Goal: Complete application form

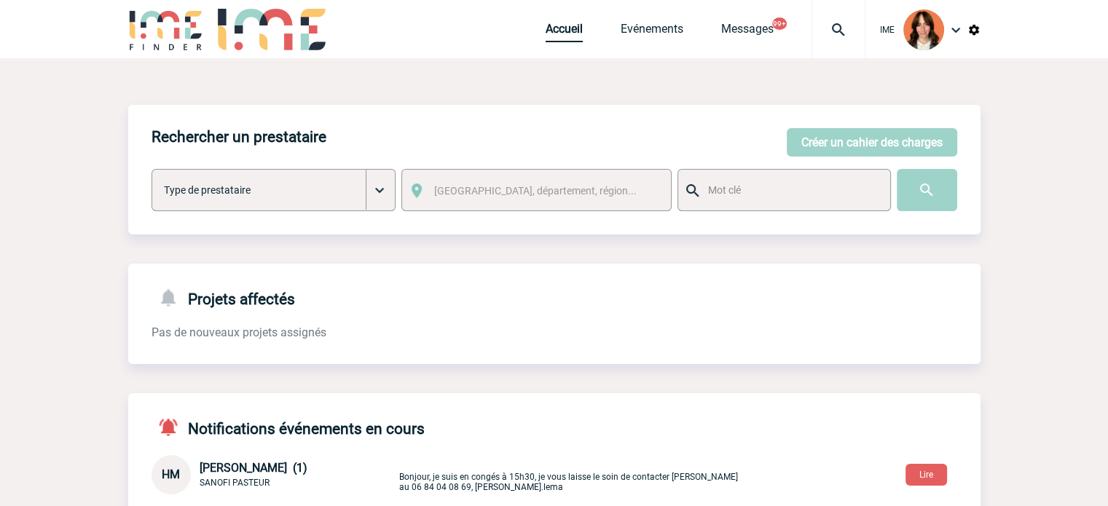
click at [565, 29] on link "Accueil" at bounding box center [564, 32] width 37 height 20
click at [834, 133] on button "Créer un cahier des charges" at bounding box center [872, 142] width 170 height 28
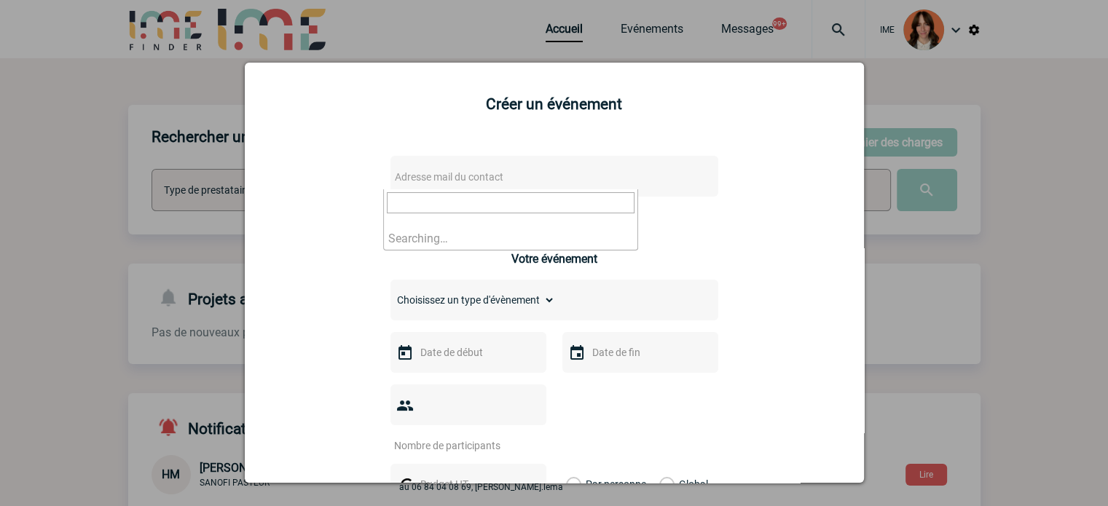
click at [500, 184] on span "Adresse mail du contact" at bounding box center [516, 177] width 255 height 20
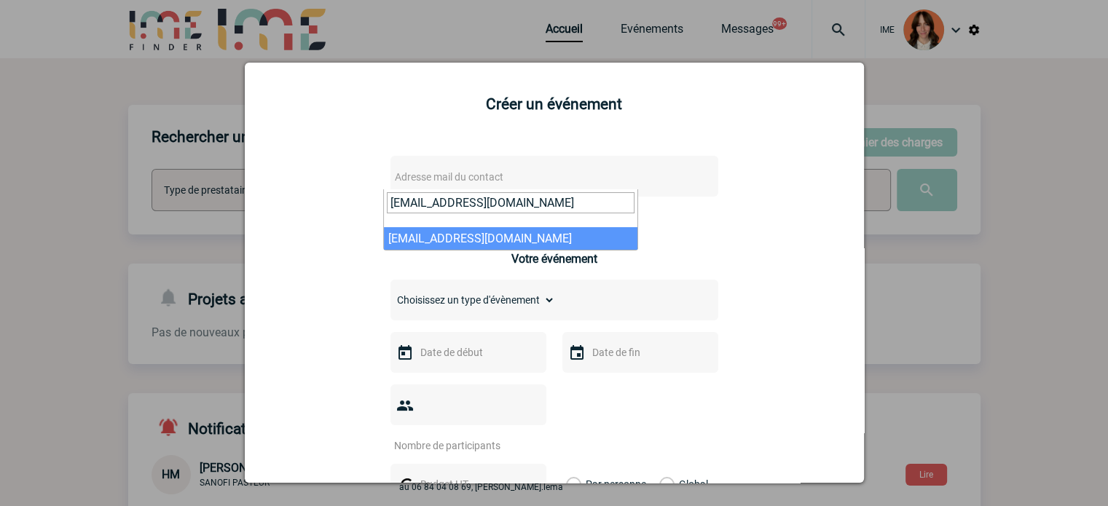
type input "Mireille.Granger@sanofi.com"
drag, startPoint x: 475, startPoint y: 244, endPoint x: 542, endPoint y: 196, distance: 82.5
select select "128677"
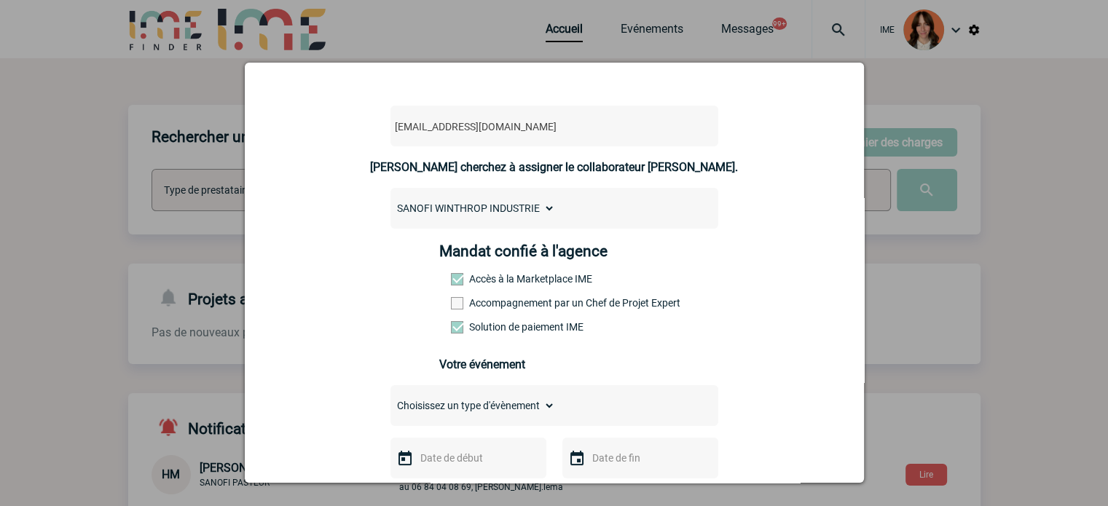
scroll to position [146, 0]
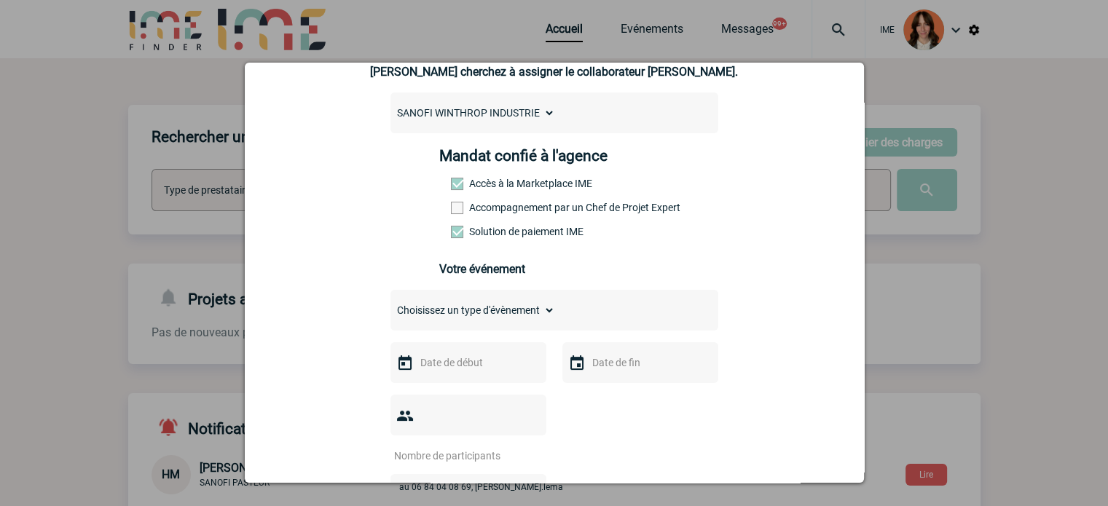
click at [515, 213] on label "Accompagnement par un Chef de Projet Expert" at bounding box center [483, 208] width 64 height 12
click at [0, 0] on input "Accompagnement par un Chef de Projet Expert" at bounding box center [0, 0] width 0 height 0
click at [477, 305] on select "Choisissez un type d'évènement Séminaire avec nuitée Séminaire sans nuitée Repa…" at bounding box center [472, 310] width 165 height 20
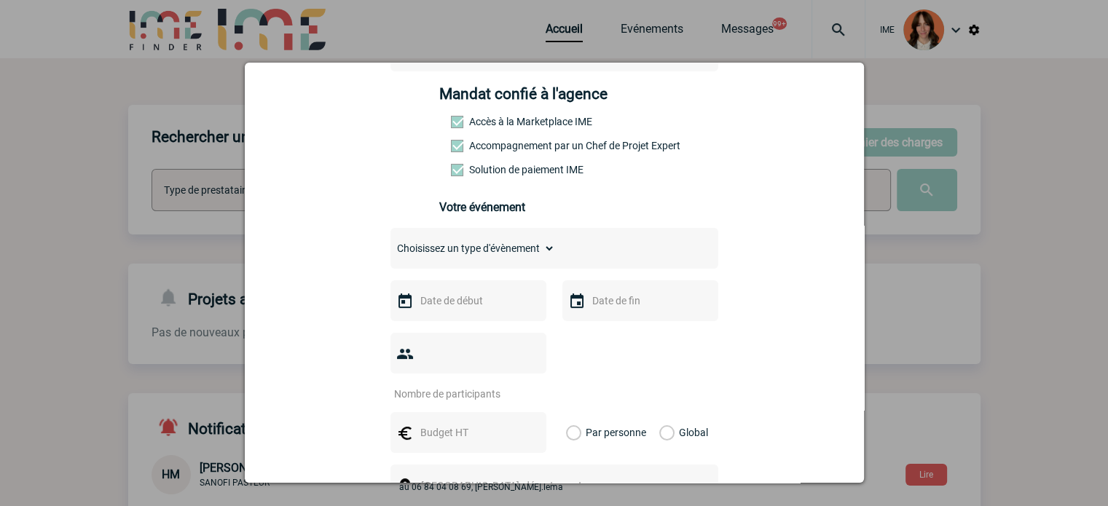
scroll to position [291, 0]
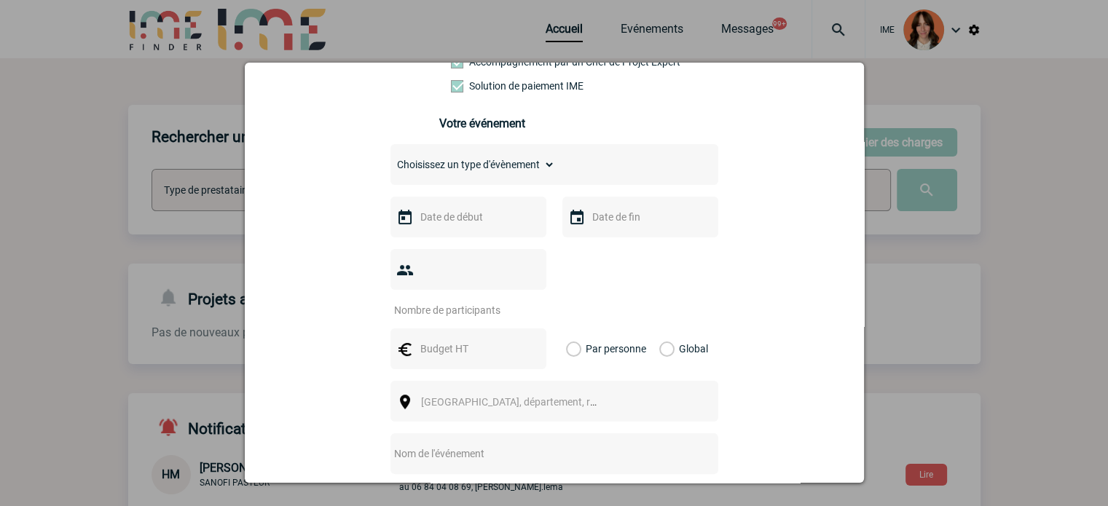
click at [475, 162] on select "Choisissez un type d'évènement Séminaire avec nuitée Séminaire sans nuitée Repa…" at bounding box center [472, 164] width 165 height 20
select select "4"
click at [390, 159] on select "Choisissez un type d'évènement Séminaire avec nuitée Séminaire sans nuitée Repa…" at bounding box center [472, 164] width 165 height 20
click at [466, 215] on input "text" at bounding box center [467, 217] width 101 height 19
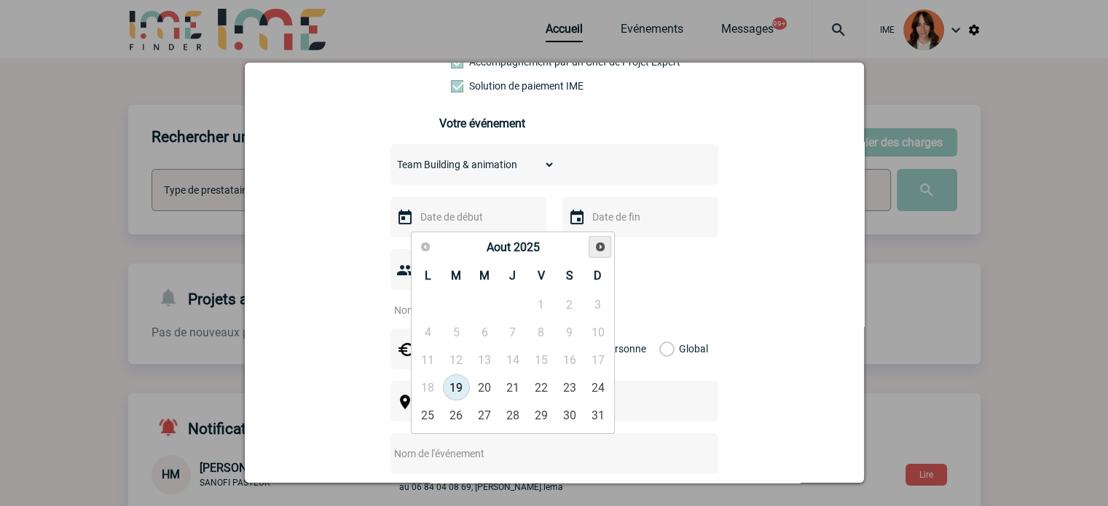
click at [603, 244] on span "Suivant" at bounding box center [600, 247] width 12 height 12
click at [430, 250] on span "Précédent" at bounding box center [426, 247] width 12 height 12
click at [478, 385] on link "22" at bounding box center [484, 387] width 27 height 26
type input "22-10-2025"
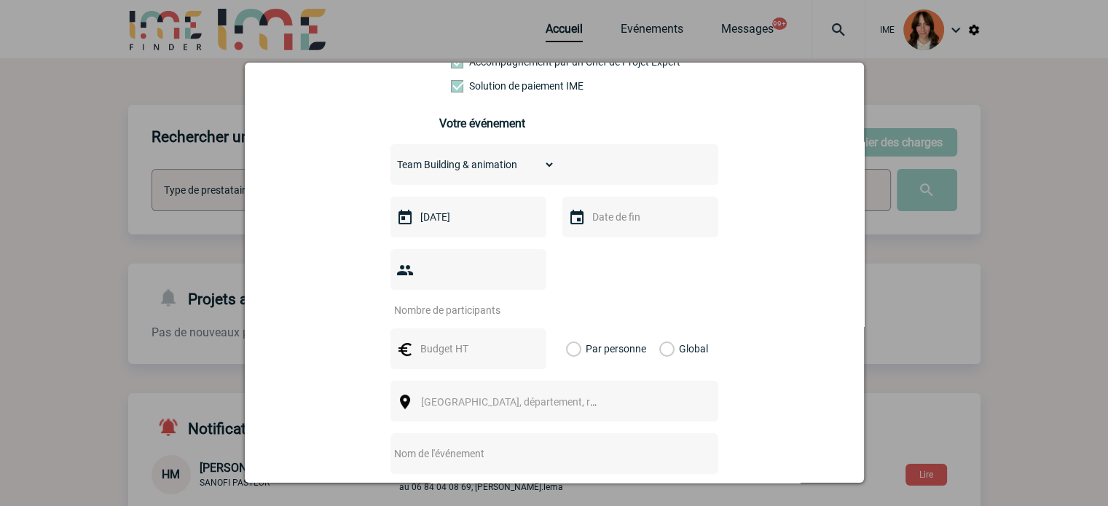
click at [674, 227] on input "text" at bounding box center [639, 217] width 101 height 19
click at [655, 381] on link "22" at bounding box center [656, 387] width 27 height 26
type input "22-10-2025"
click at [467, 301] on input "number" at bounding box center [458, 310] width 137 height 19
type input "19"
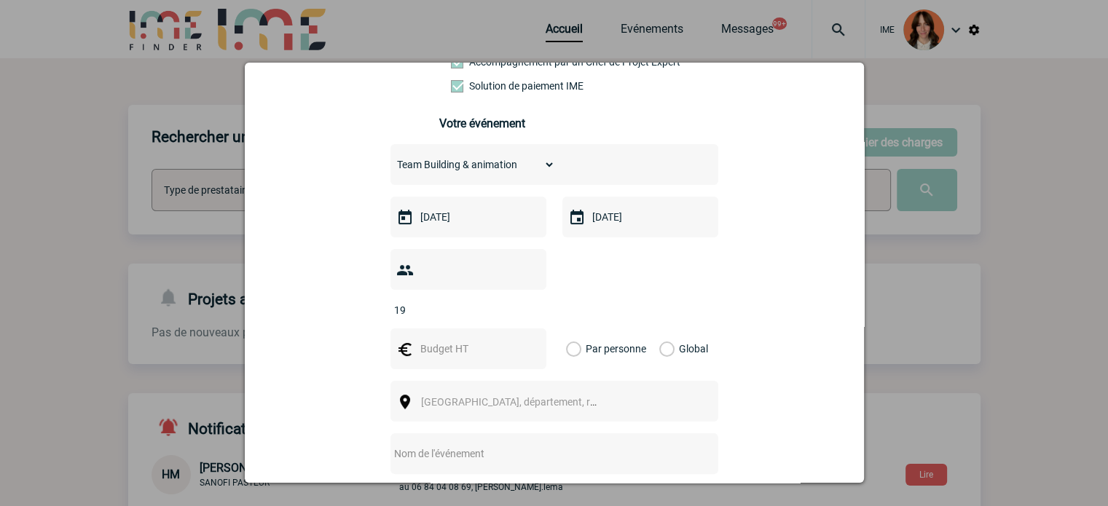
click at [438, 345] on div at bounding box center [468, 349] width 156 height 41
click at [438, 339] on input "text" at bounding box center [467, 348] width 101 height 19
type input "2000"
click at [657, 329] on div "Global" at bounding box center [681, 349] width 49 height 41
click at [659, 329] on label "Global" at bounding box center [663, 349] width 9 height 41
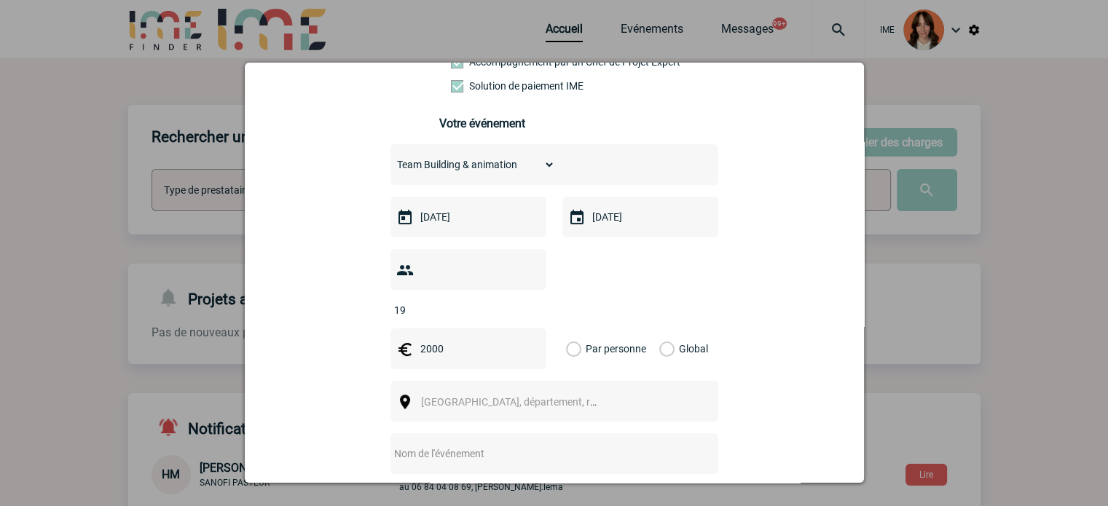
click at [0, 0] on input "Global" at bounding box center [0, 0] width 0 height 0
click at [565, 392] on span "[GEOGRAPHIC_DATA], département, région..." at bounding box center [515, 402] width 200 height 20
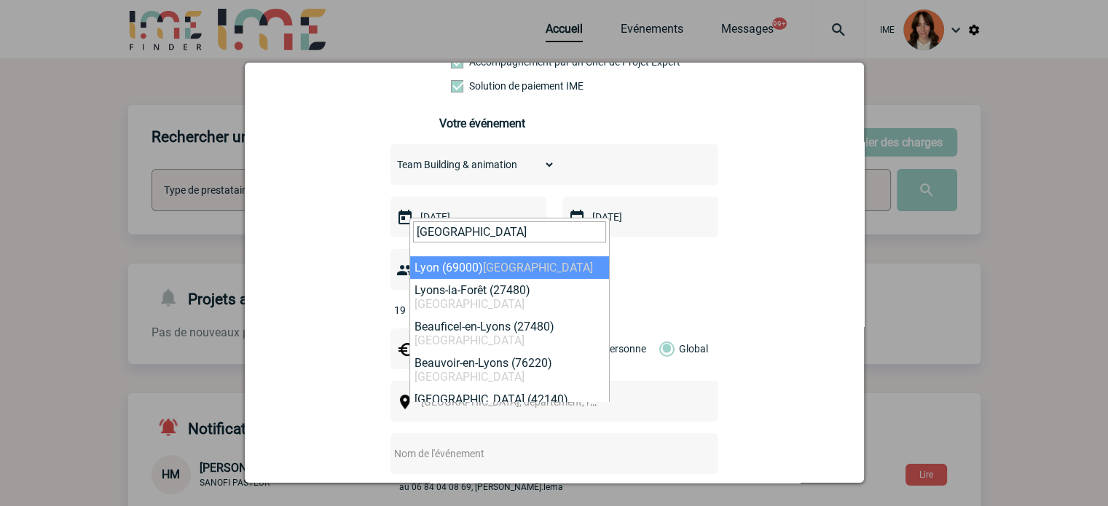
type input "lyon"
select select "36544"
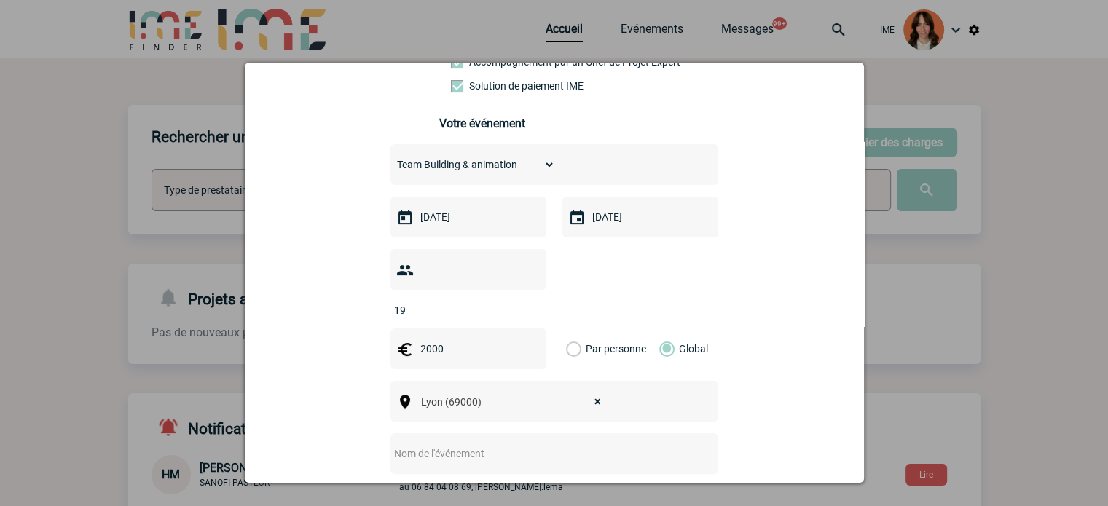
drag, startPoint x: 535, startPoint y: 439, endPoint x: 476, endPoint y: 444, distance: 60.0
click at [535, 444] on input "text" at bounding box center [534, 453] width 289 height 19
paste input "• TEAMBUIDLING SANOFI"
click at [409, 444] on input "• TEAMBUIDLING SANOFI" at bounding box center [534, 453] width 289 height 19
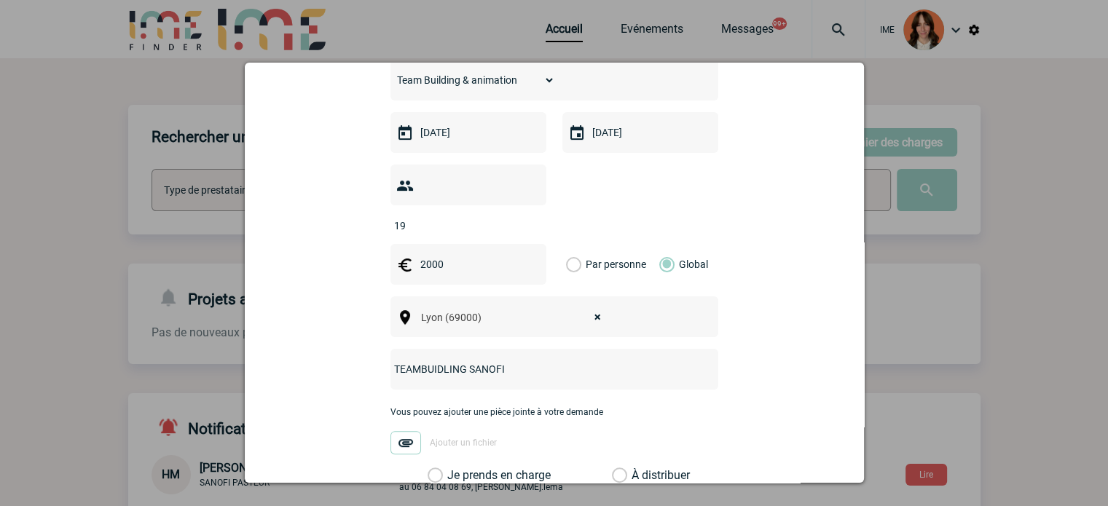
scroll to position [567, 0]
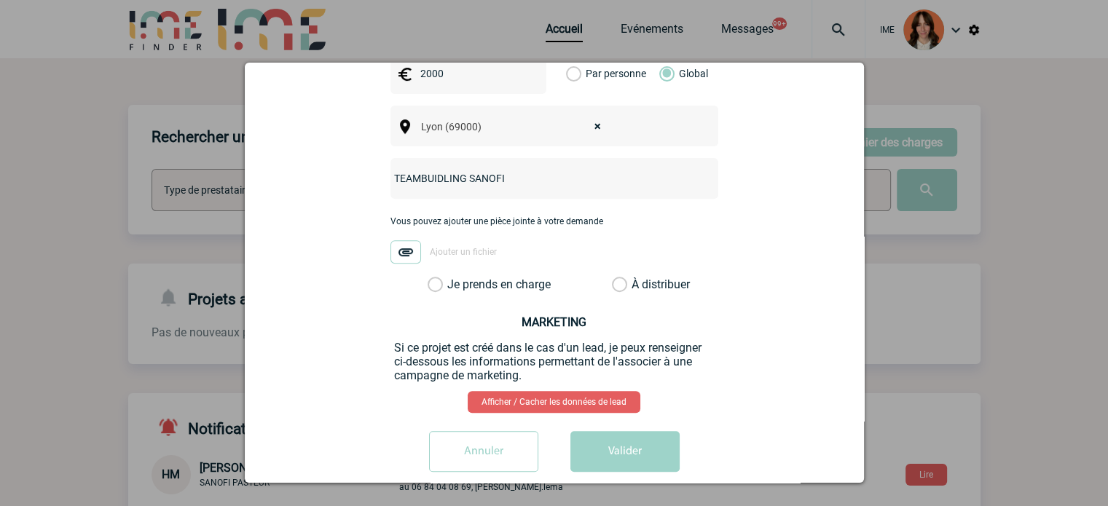
type input "TEAMBUIDLING SANOFI"
click at [452, 278] on label "Je prends en charge" at bounding box center [440, 285] width 25 height 15
click at [0, 0] on input "Je prends en charge" at bounding box center [0, 0] width 0 height 0
click at [622, 435] on button "Valider" at bounding box center [624, 451] width 109 height 41
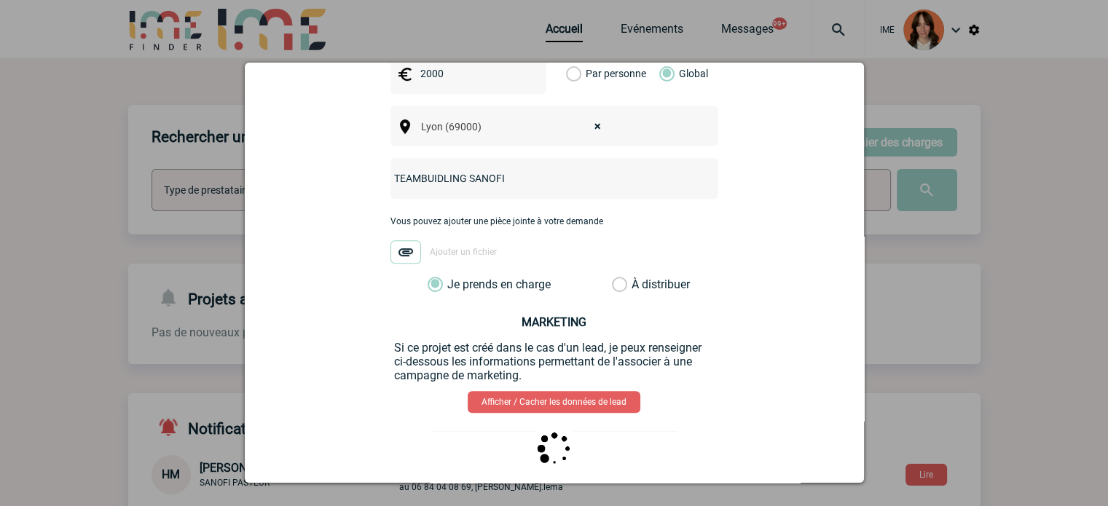
scroll to position [0, 0]
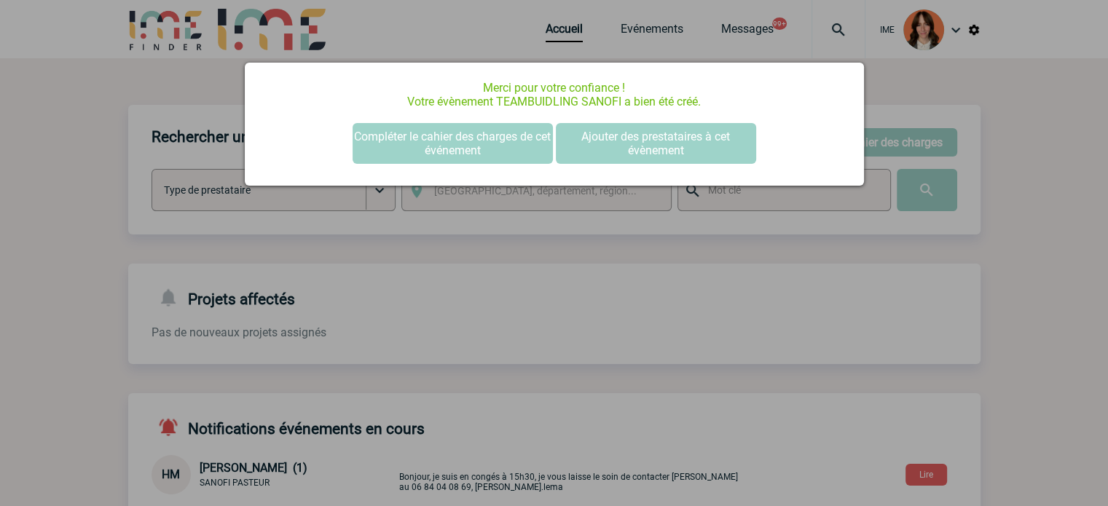
click at [469, 168] on div "Merci pour votre confiance ! Votre évènement TEAMBUIDLING SANOFI a bien été cré…" at bounding box center [554, 124] width 619 height 123
click at [476, 152] on button "Compléter le cahier des charges de cet événement" at bounding box center [453, 143] width 200 height 41
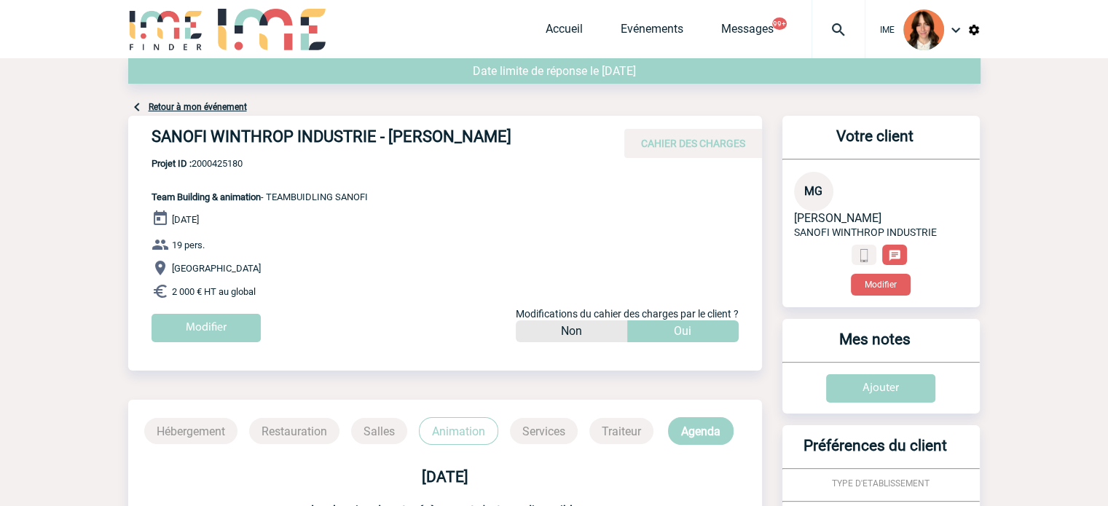
drag, startPoint x: 140, startPoint y: 143, endPoint x: 583, endPoint y: 137, distance: 443.0
click at [583, 137] on div "SANOFI WINTHROP INDUSTRIE - Mireille GRANGER CAHIER DES CHARGES" at bounding box center [445, 137] width 634 height 42
copy h4 "SANOFI WINTHROP INDUSTRIE - Mireille GRANGER"
click at [231, 159] on span "Projet ID : 2000425180" at bounding box center [260, 163] width 216 height 11
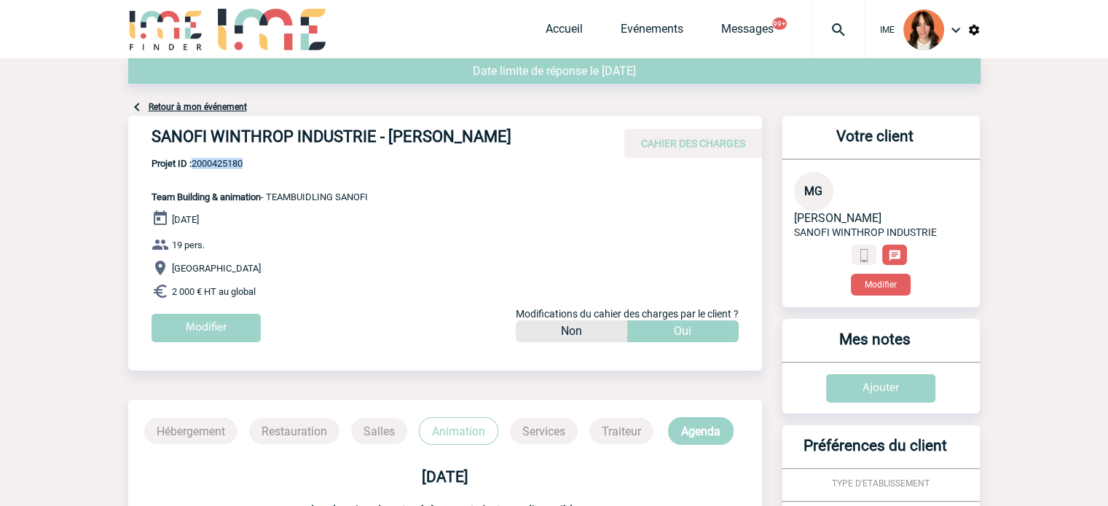
copy span "2000425180"
click at [221, 171] on p "Projet ID : 2000425180 Team Building & animation - TEAMBUIDLING SANOFI" at bounding box center [248, 180] width 240 height 44
click at [221, 168] on span "Projet ID : 2000425180" at bounding box center [260, 163] width 216 height 11
copy span "2000425180"
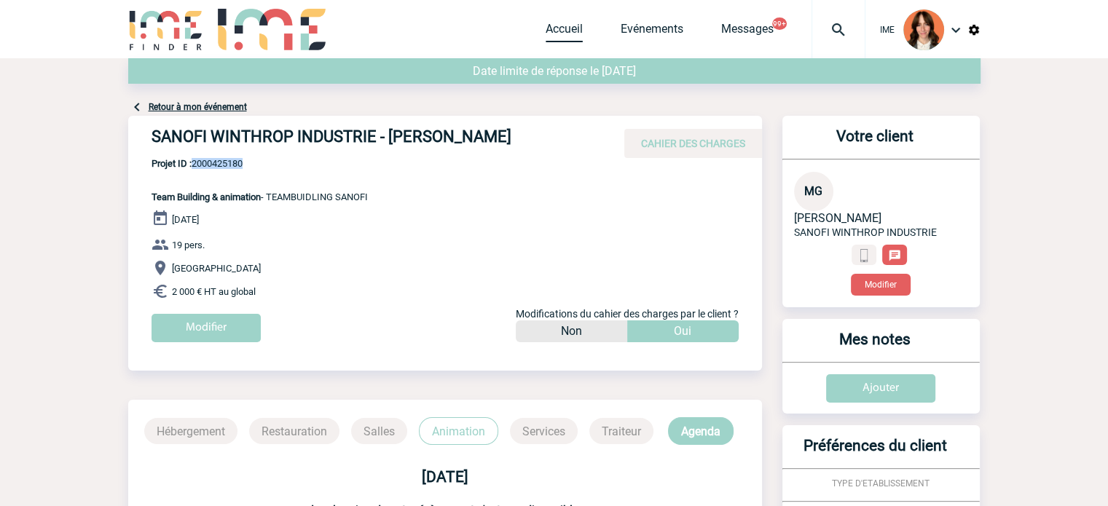
click at [554, 34] on link "Accueil" at bounding box center [564, 32] width 37 height 20
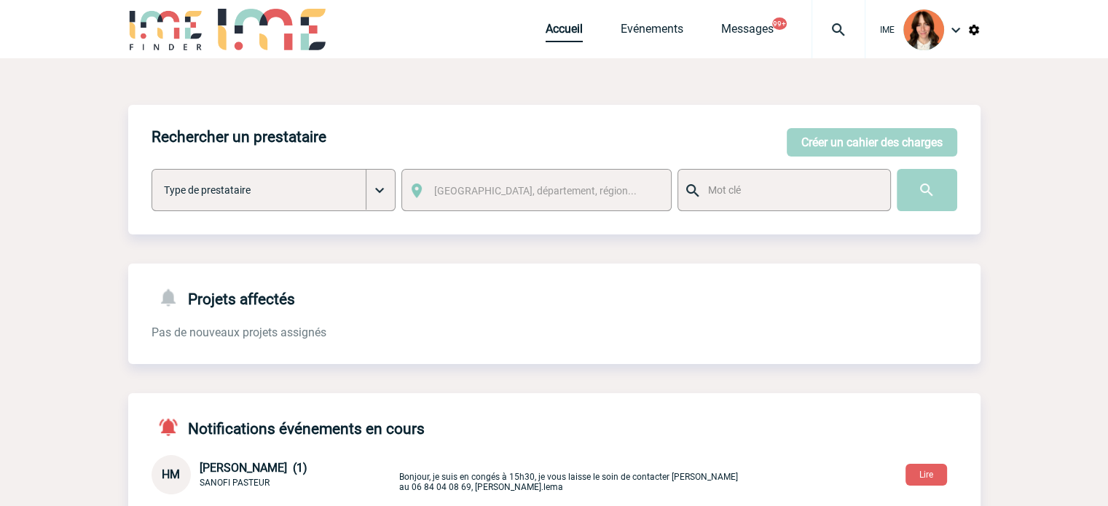
click at [571, 29] on link "Accueil" at bounding box center [564, 32] width 37 height 20
